Goal: Task Accomplishment & Management: Complete application form

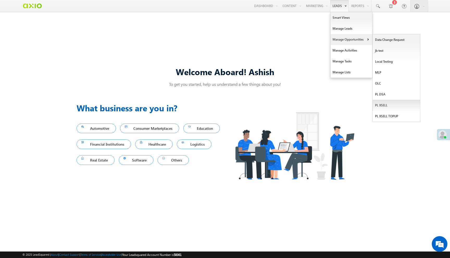
click at [382, 106] on link "PL XSELL" at bounding box center [397, 105] width 48 height 11
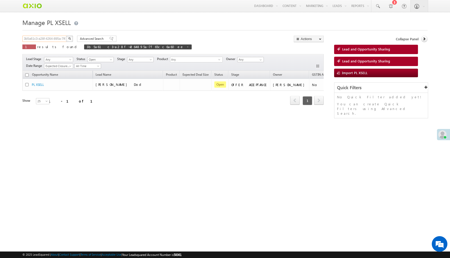
click at [61, 38] on input "3b5a61c3-a28f-4264-895a-7f65cc6a60ee" at bounding box center [44, 39] width 45 height 6
paste input "891ed581-1205-47f5-871d-44aaf65cae35"
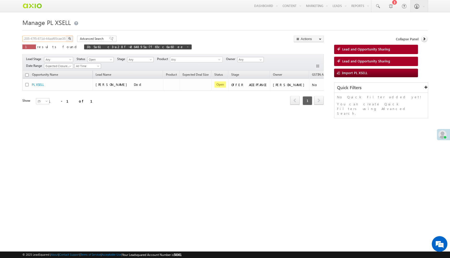
type input "891ed581-1205-47f5-871d-44aaf65cae35"
click at [66, 36] on button "button" at bounding box center [69, 39] width 7 height 6
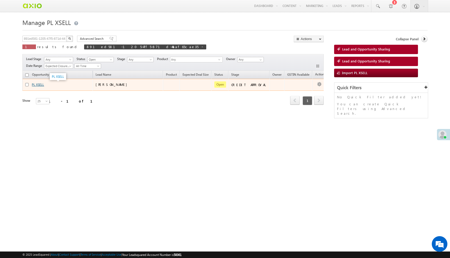
click at [38, 86] on link "PL XSELL" at bounding box center [38, 85] width 12 height 4
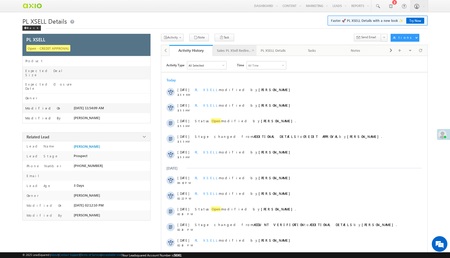
click at [231, 51] on div "Sales PL XSell Redirection" at bounding box center [234, 50] width 35 height 6
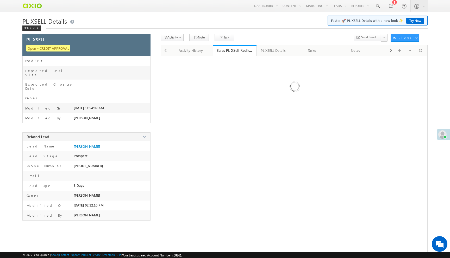
click at [282, 44] on div "Activity Credit QC Form - PL Xsell Disburse App Form - PL Xsell Note Task Send …" at bounding box center [294, 39] width 267 height 11
click at [277, 51] on div "PL XSELL Details" at bounding box center [273, 50] width 25 height 6
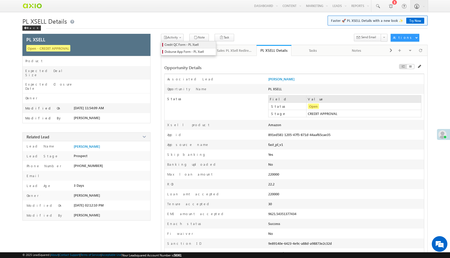
click at [173, 44] on span "Credit QC Form - PL Xsell" at bounding box center [189, 44] width 49 height 5
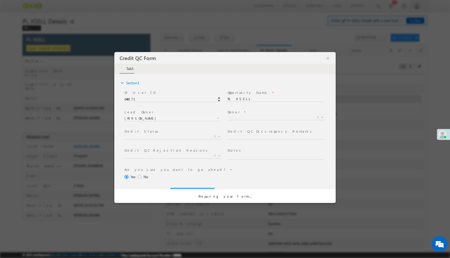
select select "c948bf67-3903-11ef-bbd2-0695f51e8b4b"
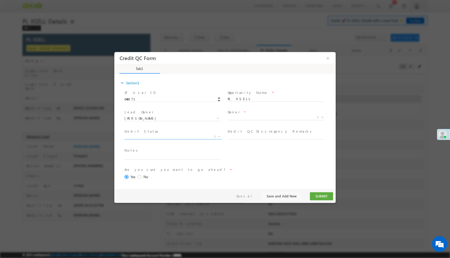
click at [178, 136] on span "X" at bounding box center [173, 136] width 97 height 5
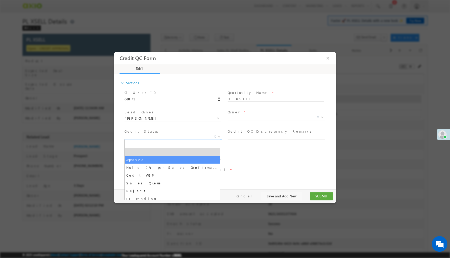
select select "Approved"
select select "NA"
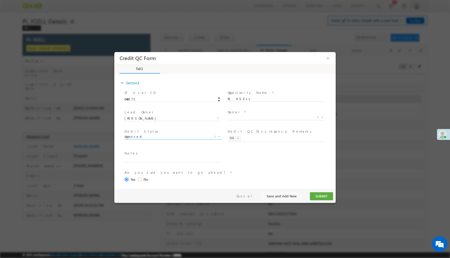
scroll to position [11, 0]
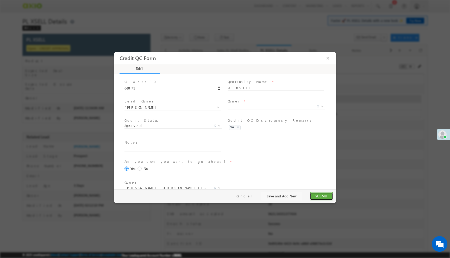
click at [319, 195] on button "SUBMIT" at bounding box center [321, 196] width 23 height 8
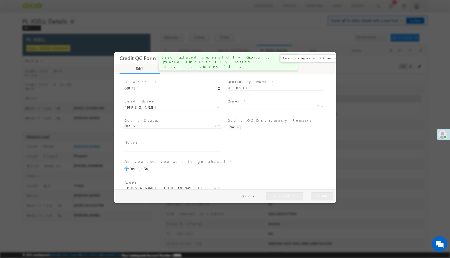
click at [327, 60] on button "×" at bounding box center [328, 58] width 9 height 10
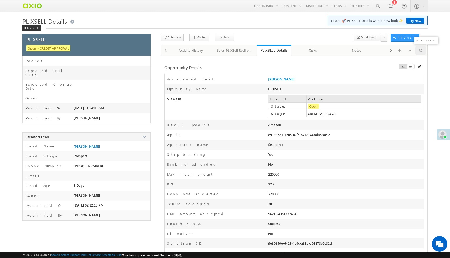
click at [423, 51] on div at bounding box center [420, 50] width 10 height 9
click at [180, 51] on span "Disburse App Form - PL Xsell" at bounding box center [189, 51] width 49 height 5
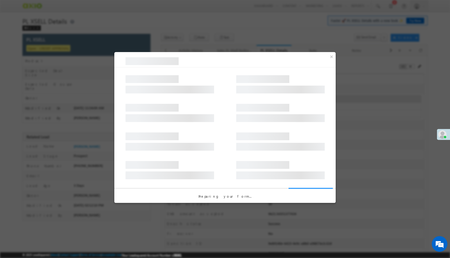
select select "PL XSell Disbursement Initiated"
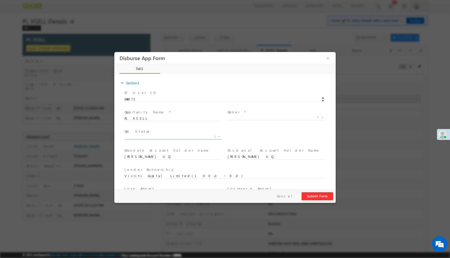
click at [171, 138] on span "X" at bounding box center [173, 136] width 97 height 5
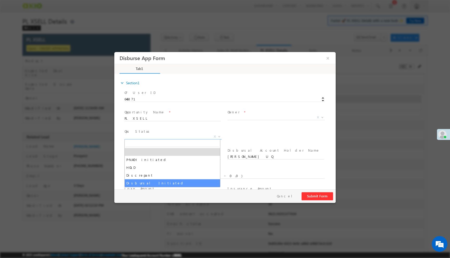
select select "Disbursal Initiated"
select select "NA"
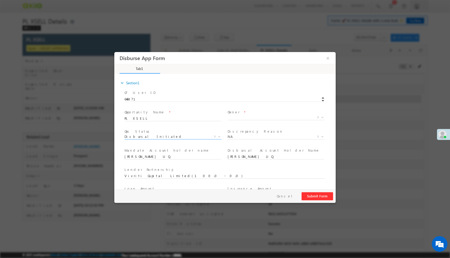
scroll to position [77, 0]
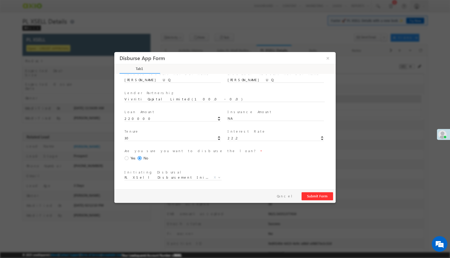
click at [129, 157] on span at bounding box center [128, 158] width 6 height 5
click at [114, 52] on input "Yes" at bounding box center [114, 52] width 0 height 0
click at [317, 195] on button "Submit Form" at bounding box center [318, 196] width 32 height 8
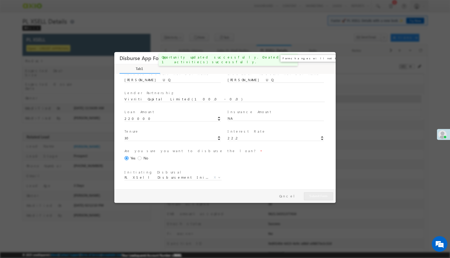
click at [328, 57] on button "×" at bounding box center [328, 58] width 9 height 10
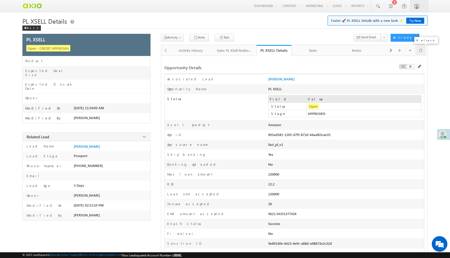
click at [420, 53] on span at bounding box center [420, 50] width 3 height 9
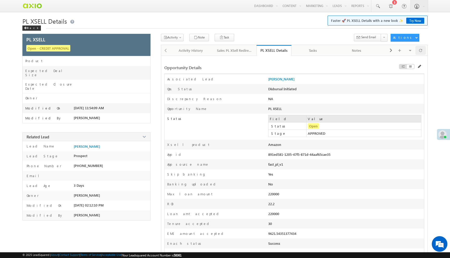
click at [420, 53] on span at bounding box center [420, 50] width 3 height 9
click at [302, 155] on div "891ed581-1205-47f5-871d-44aaf65cae35" at bounding box center [314, 155] width 93 height 7
copy div "891ed581-1205-47f5-871d-44aaf65cae35"
